Goal: Transaction & Acquisition: Purchase product/service

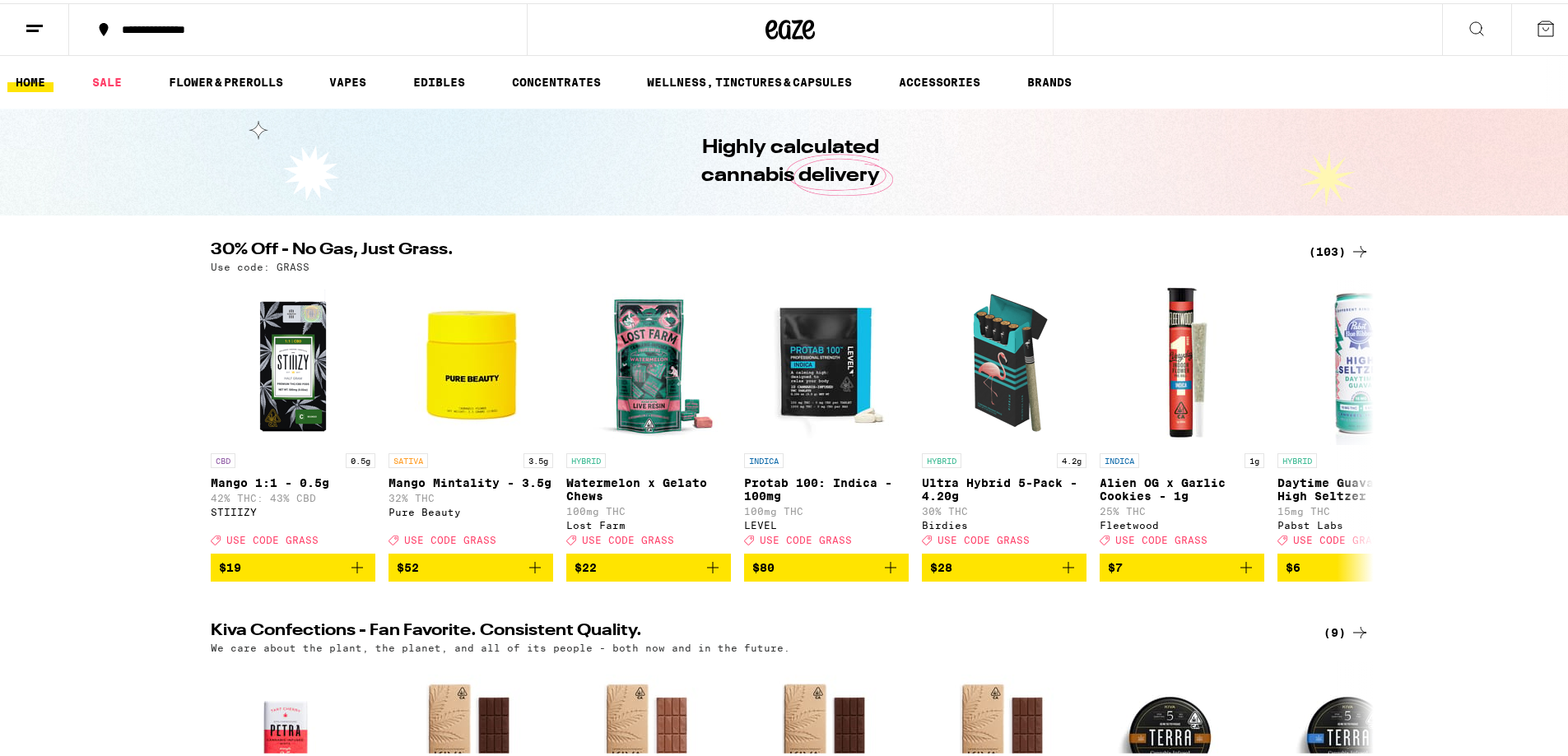
click at [1332, 243] on div "(103)" at bounding box center [1339, 248] width 61 height 20
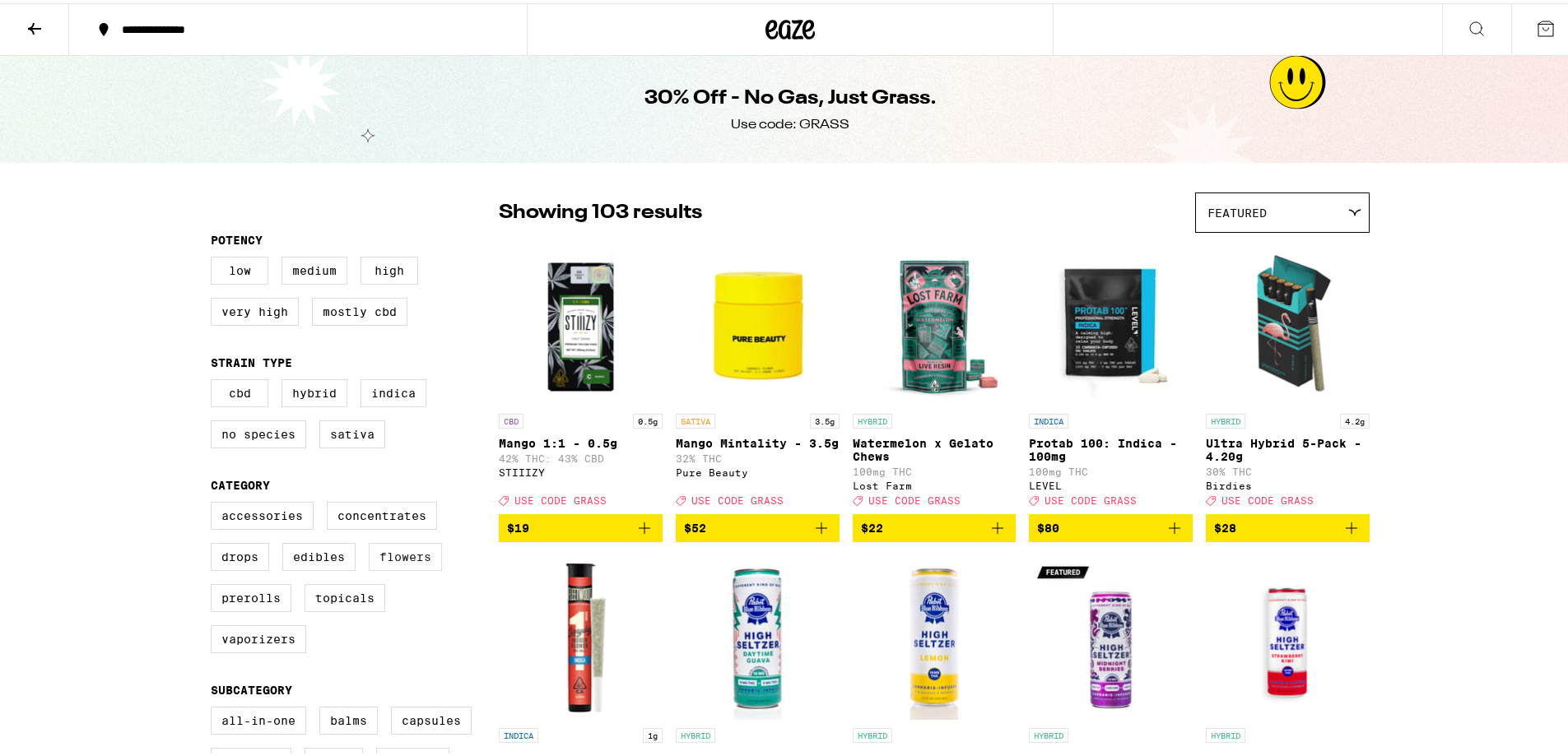
click at [432, 557] on label "Flowers" at bounding box center [405, 554] width 74 height 28
click at [214, 502] on input "Flowers" at bounding box center [214, 501] width 1 height 1
checkbox input "true"
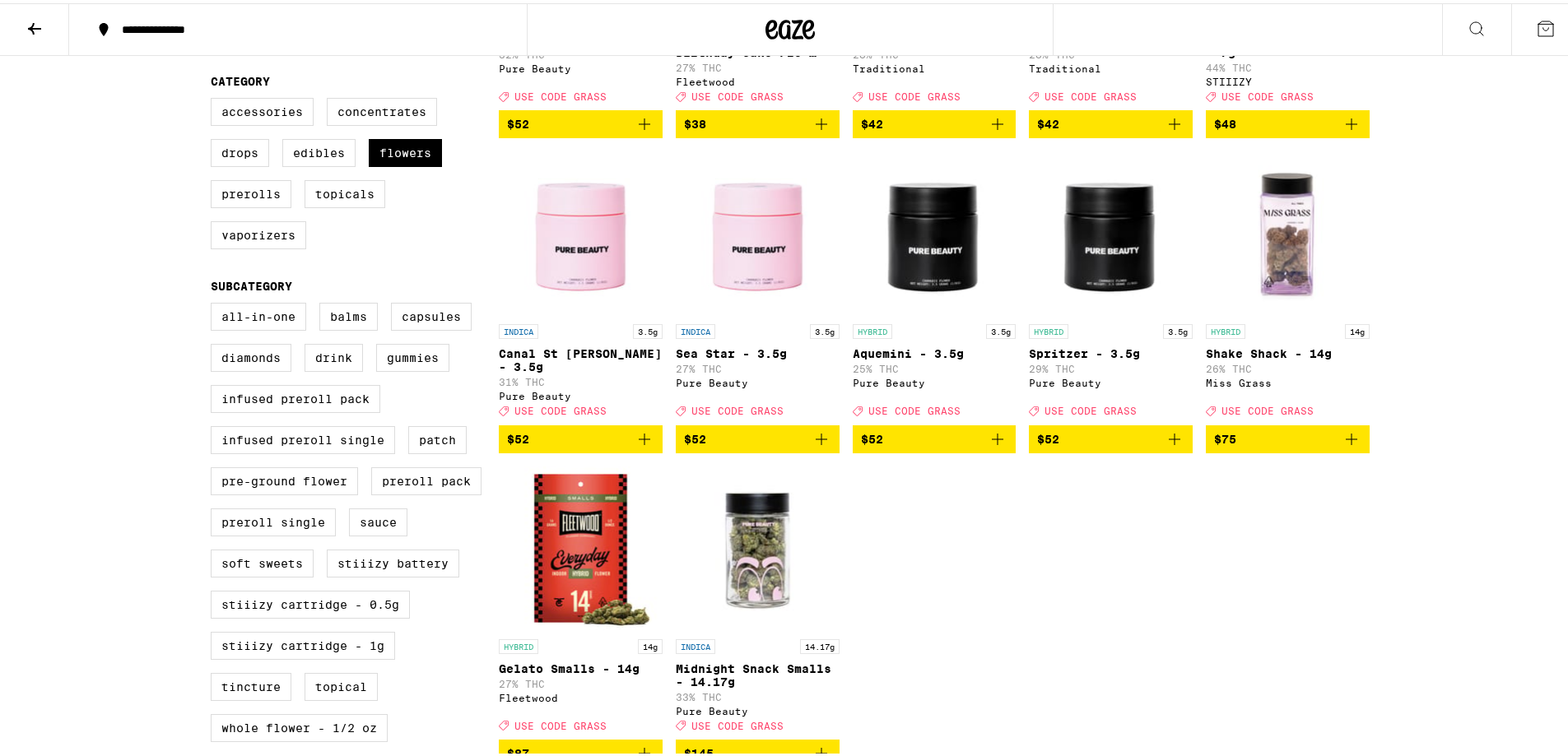
scroll to position [411, 0]
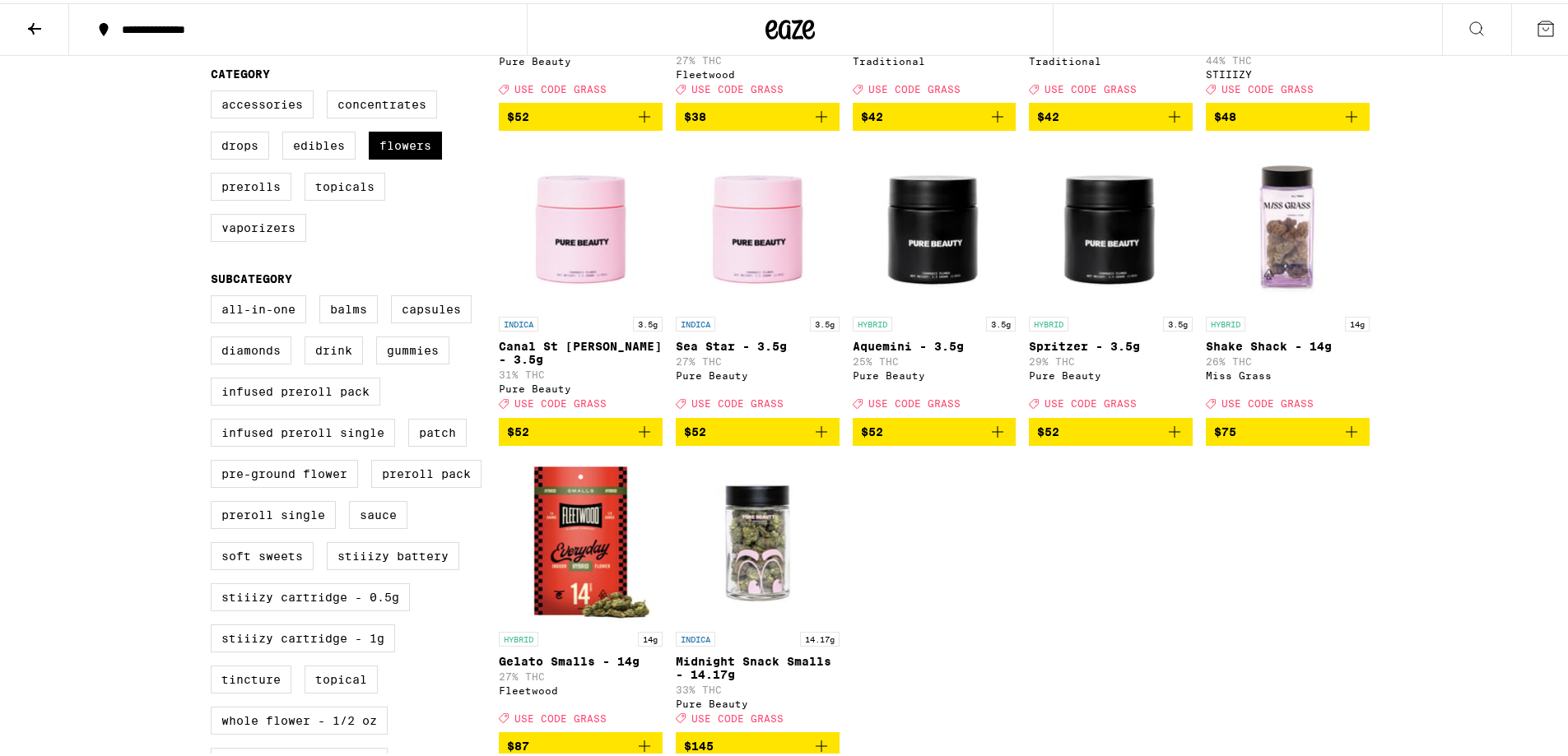
click at [1262, 211] on img "Open page for Shake Shack - 14g from Miss Grass" at bounding box center [1288, 223] width 164 height 164
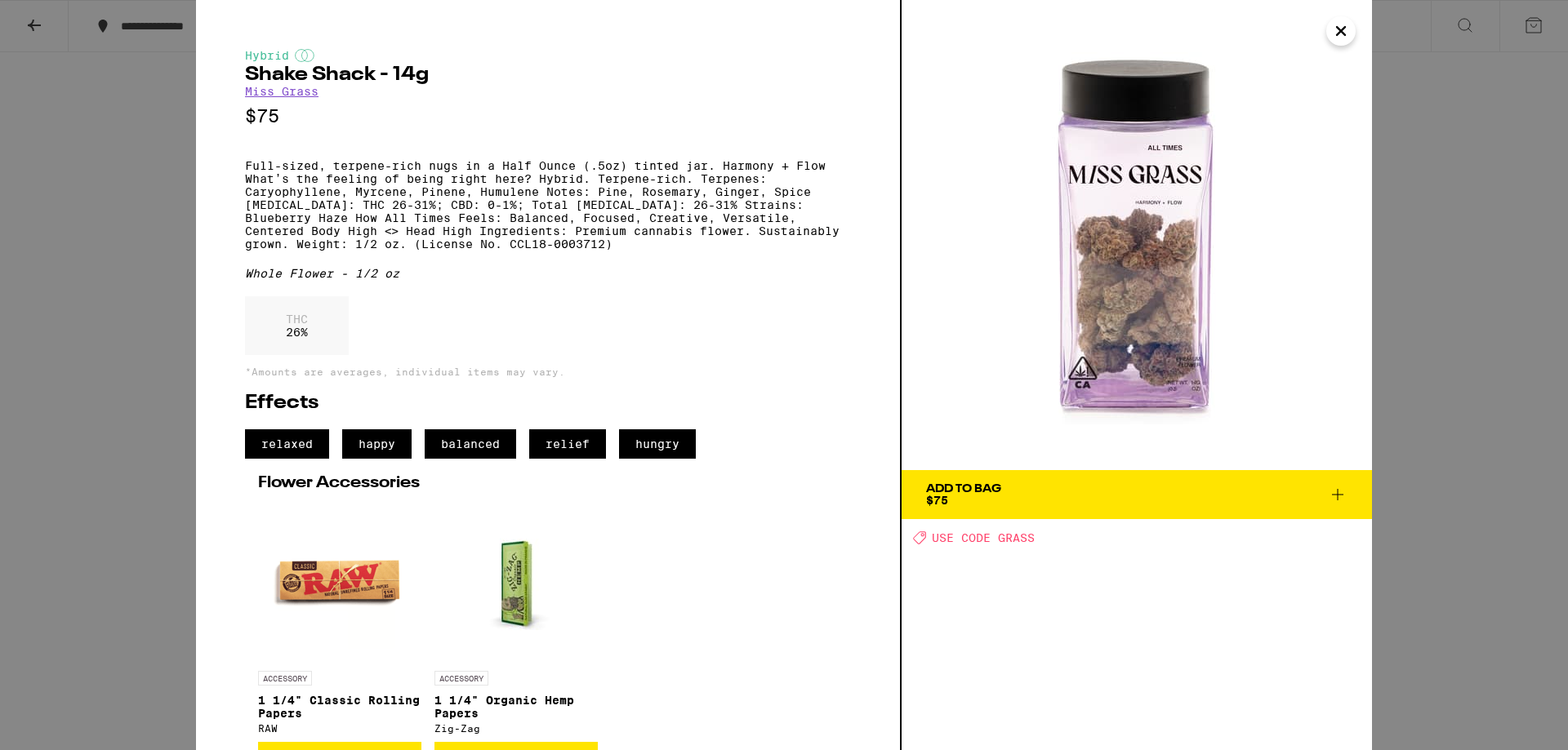
click at [1334, 35] on icon "Close" at bounding box center [1341, 31] width 20 height 24
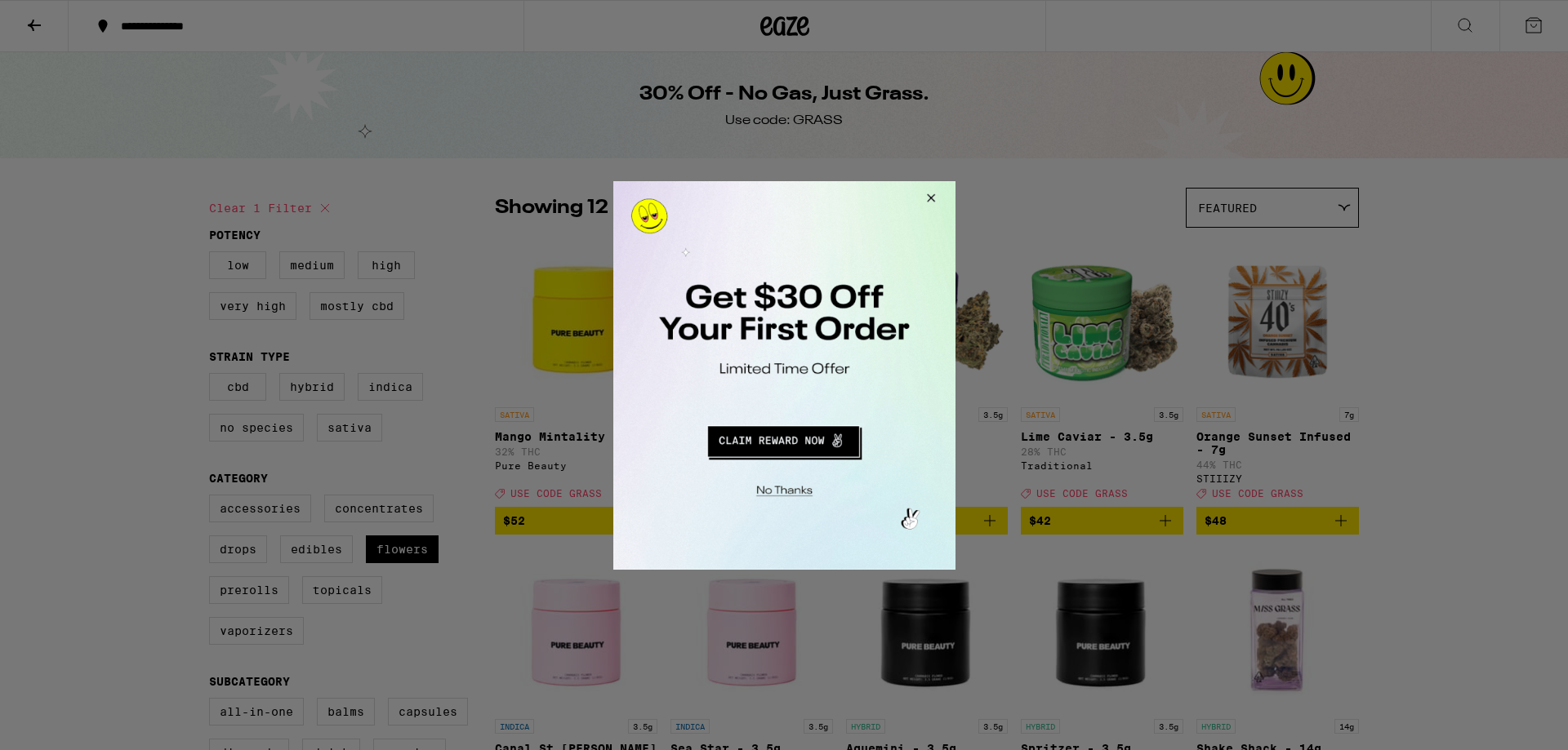
click at [930, 201] on button "Close Modal" at bounding box center [927, 200] width 44 height 39
